Goal: Navigation & Orientation: Go to known website

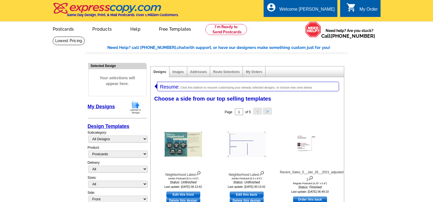
select select "1"
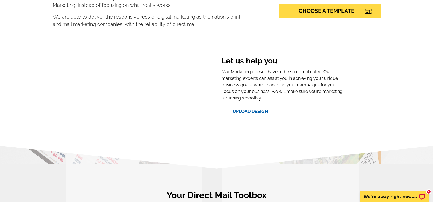
scroll to position [164, 0]
